Goal: Transaction & Acquisition: Purchase product/service

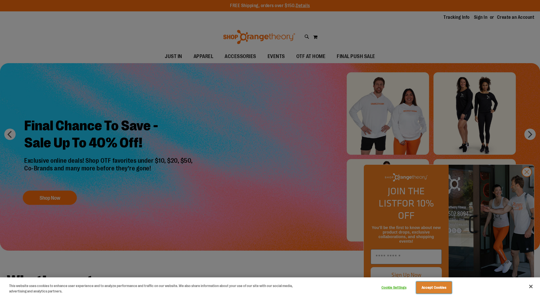
click at [436, 289] on button "Accept Cookies" at bounding box center [434, 288] width 36 height 12
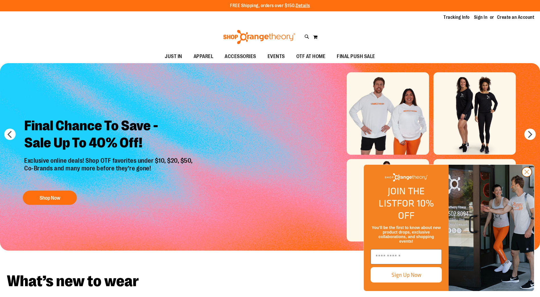
click at [526, 177] on circle "Close dialog" at bounding box center [526, 171] width 9 height 9
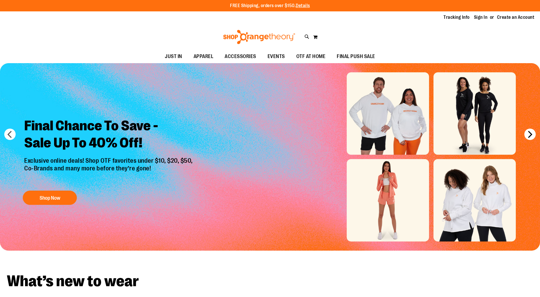
click at [531, 135] on button "next" at bounding box center [530, 134] width 11 height 11
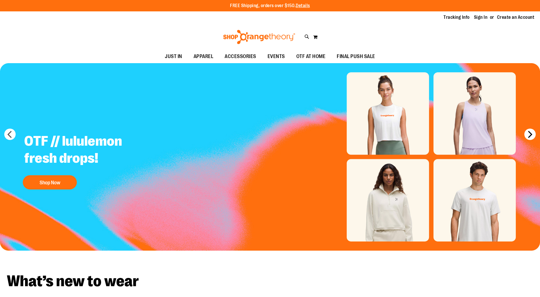
click at [528, 134] on button "next" at bounding box center [530, 134] width 11 height 11
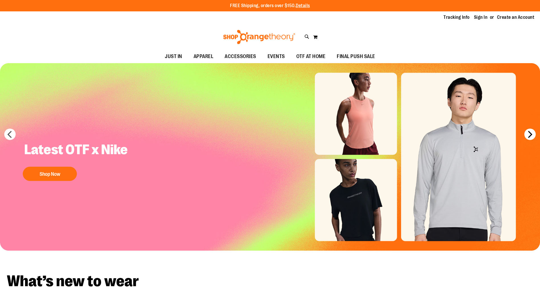
click at [528, 134] on button "next" at bounding box center [530, 134] width 11 height 11
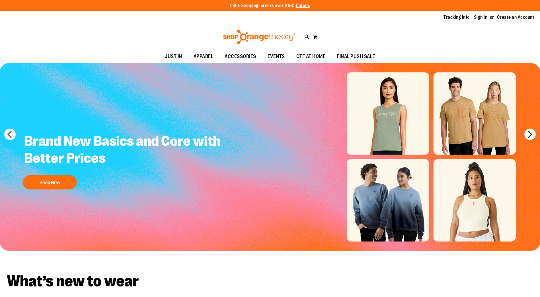
click at [528, 134] on button "next" at bounding box center [530, 134] width 11 height 11
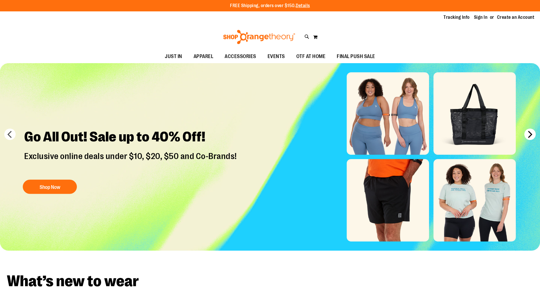
click at [528, 134] on button "next" at bounding box center [530, 134] width 11 height 11
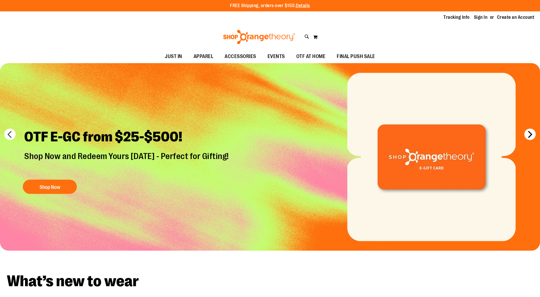
click at [528, 134] on button "next" at bounding box center [530, 134] width 11 height 11
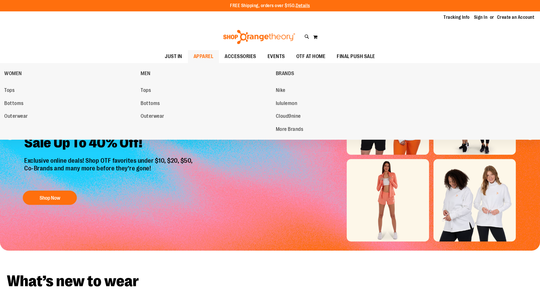
click at [202, 53] on span "APPAREL" at bounding box center [204, 56] width 20 height 13
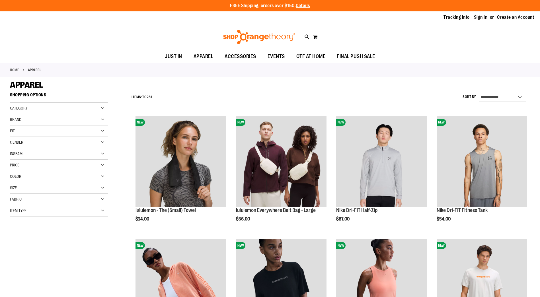
click at [47, 120] on div "Brand" at bounding box center [59, 119] width 98 height 11
click at [32, 183] on div "Fit" at bounding box center [59, 182] width 98 height 11
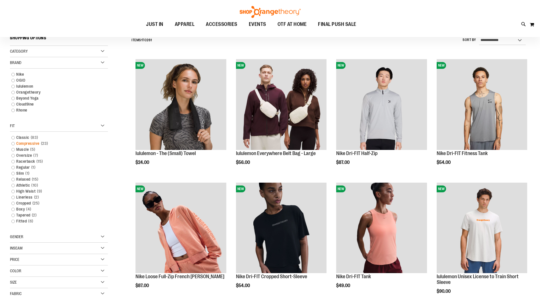
click at [35, 144] on link "Compressive 23 items" at bounding box center [56, 144] width 94 height 6
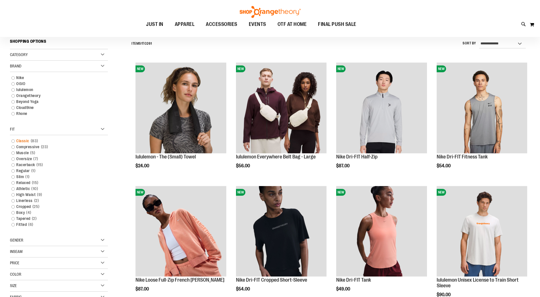
scroll to position [53, 0]
click at [26, 153] on link "Muscle 5 items" at bounding box center [56, 153] width 94 height 6
click at [13, 153] on link "Muscle 5 items" at bounding box center [56, 153] width 94 height 6
click at [25, 152] on link "Muscle 5 items" at bounding box center [56, 153] width 94 height 6
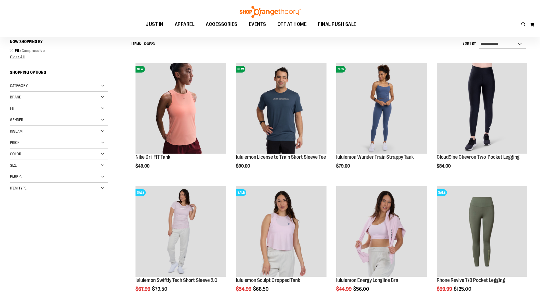
click at [48, 87] on div "Category" at bounding box center [59, 85] width 98 height 11
click at [75, 145] on div "Gender" at bounding box center [59, 147] width 98 height 11
click at [26, 160] on span "2 items" at bounding box center [28, 160] width 8 height 6
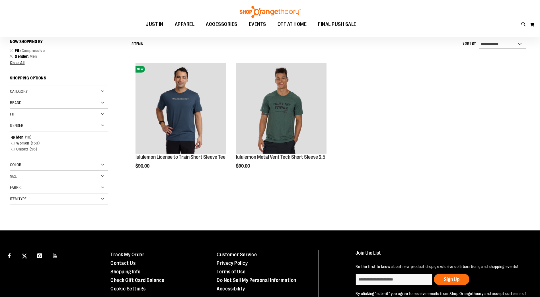
click at [9, 49] on main "**********" at bounding box center [270, 127] width 540 height 207
click at [11, 50] on link "Remove This Item" at bounding box center [11, 51] width 4 height 6
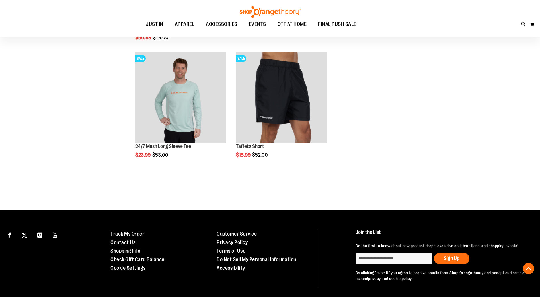
scroll to position [576, 0]
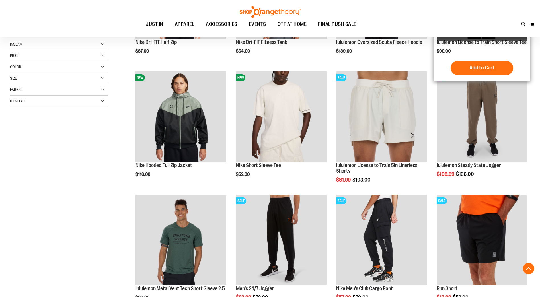
scroll to position [171, 0]
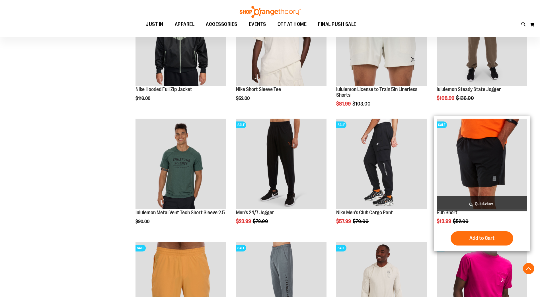
scroll to position [228, 0]
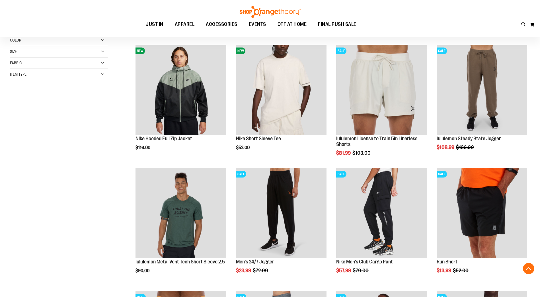
scroll to position [171, 0]
